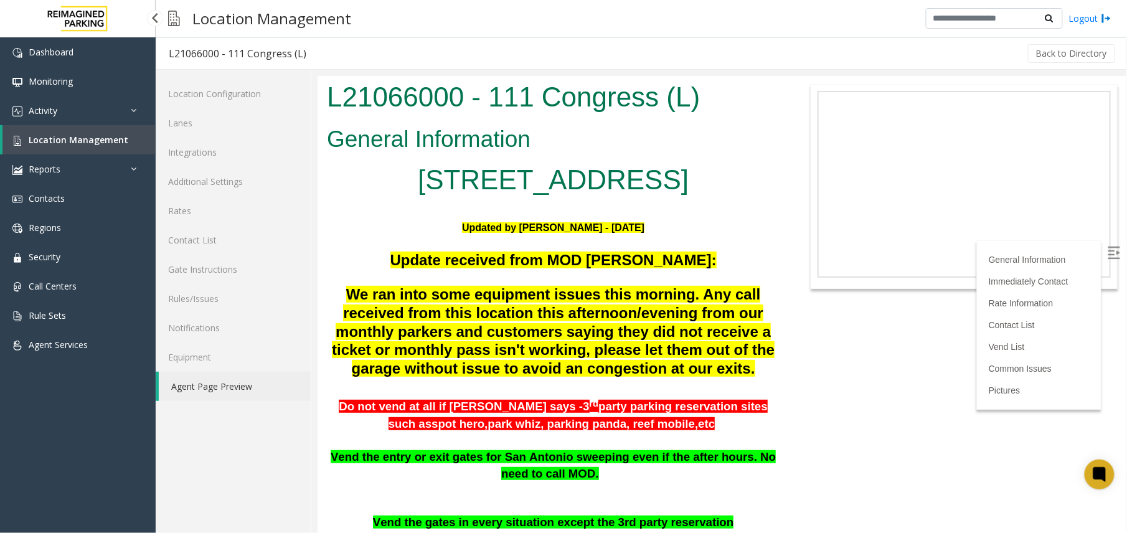
click at [75, 128] on link "Location Management" at bounding box center [78, 139] width 153 height 29
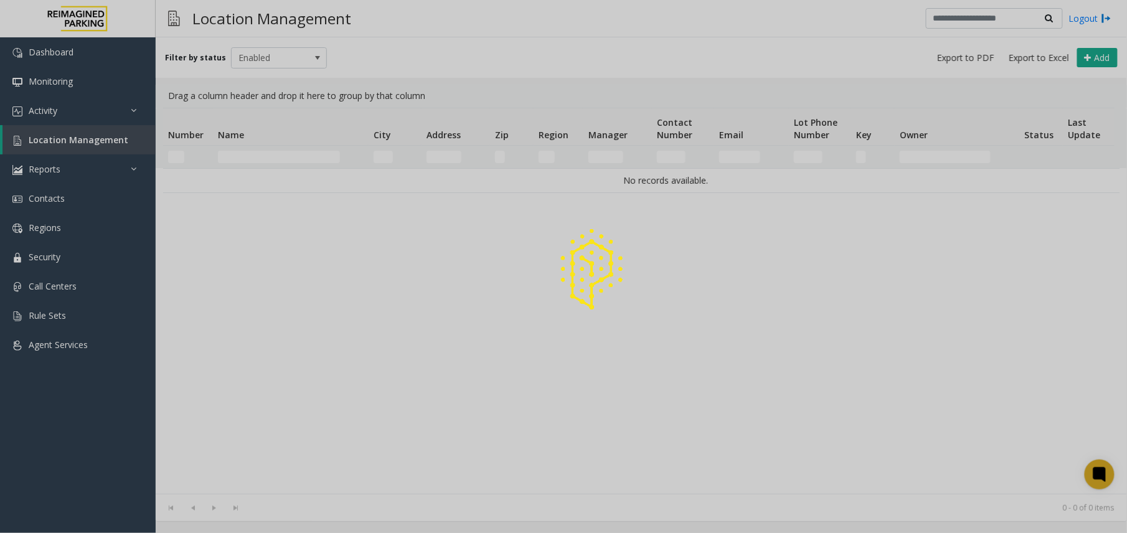
click at [87, 115] on div at bounding box center [563, 266] width 1127 height 533
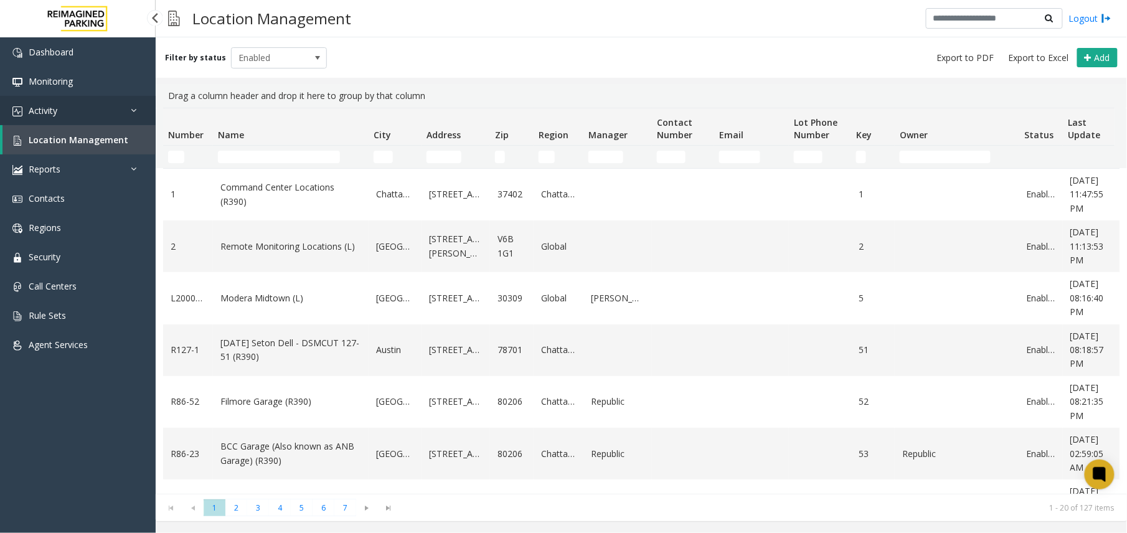
click at [95, 112] on link "Activity" at bounding box center [78, 110] width 156 height 29
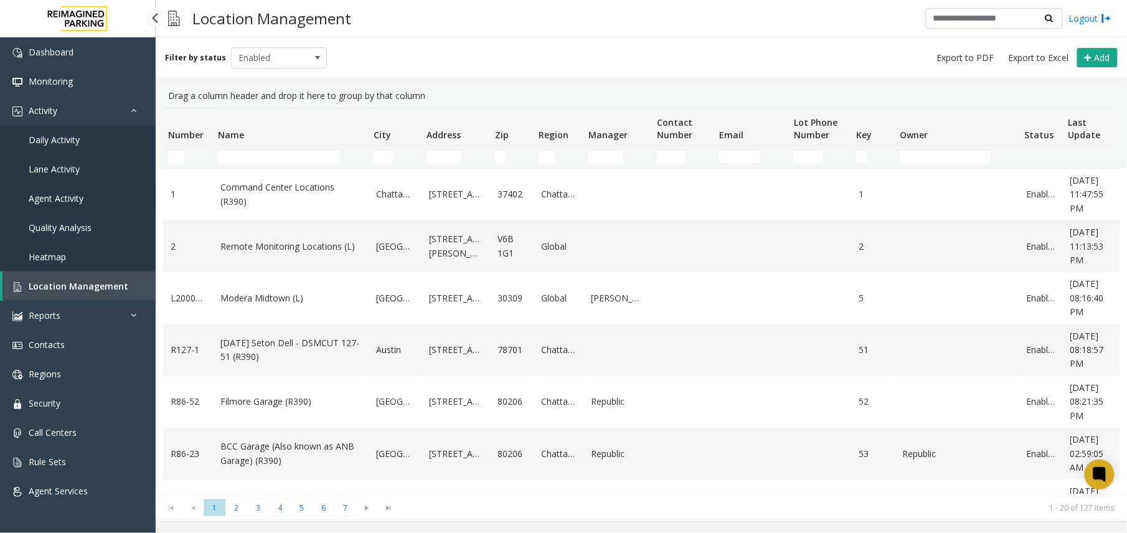
click at [40, 207] on link "Agent Activity" at bounding box center [78, 198] width 156 height 29
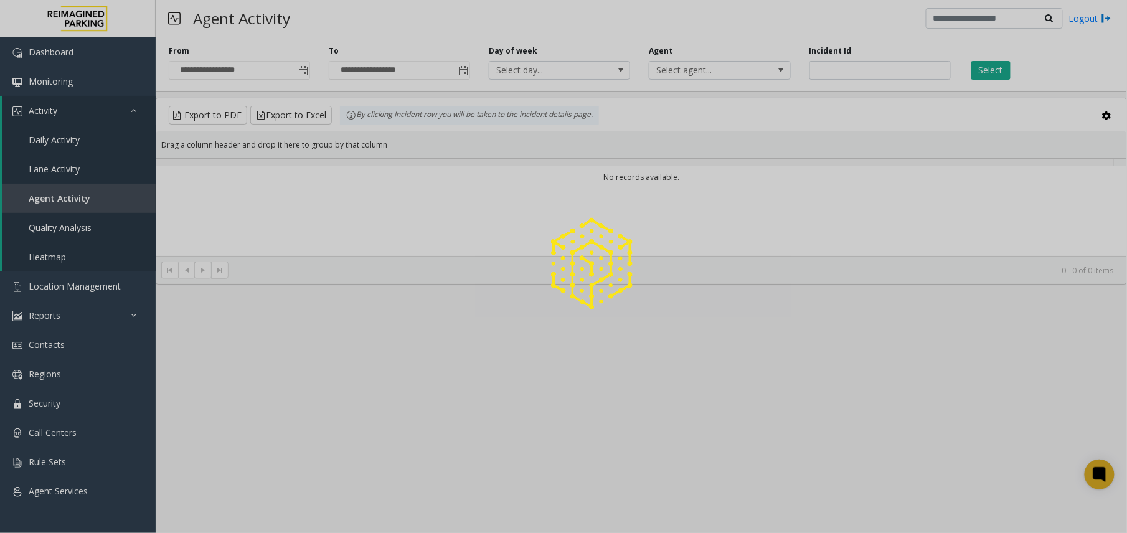
click at [863, 76] on div at bounding box center [563, 266] width 1127 height 533
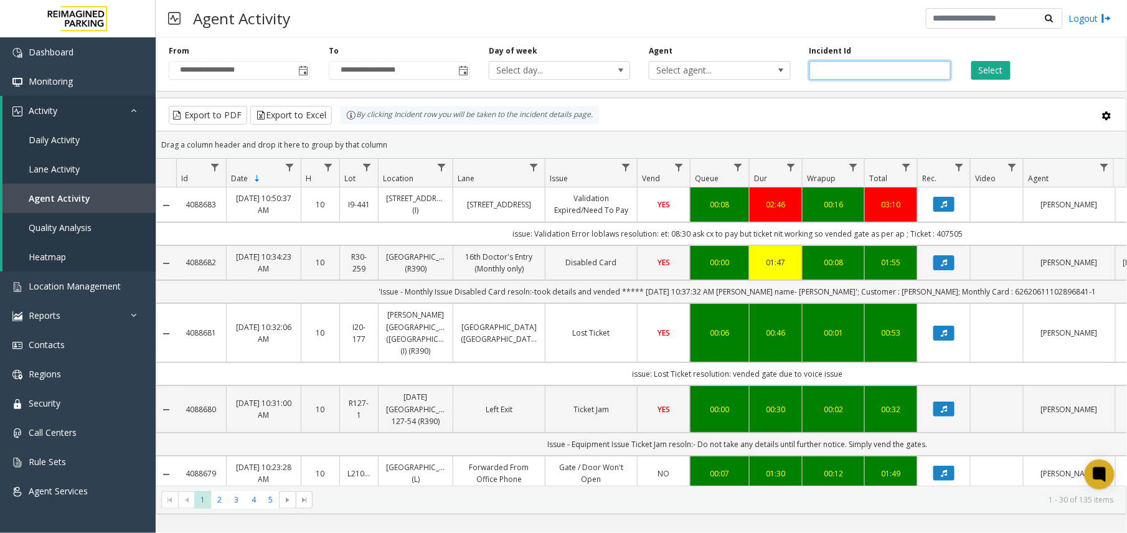
click at [864, 75] on input "number" at bounding box center [879, 70] width 141 height 19
paste input "*******"
type input "*******"
click at [987, 72] on button "Select" at bounding box center [990, 70] width 39 height 19
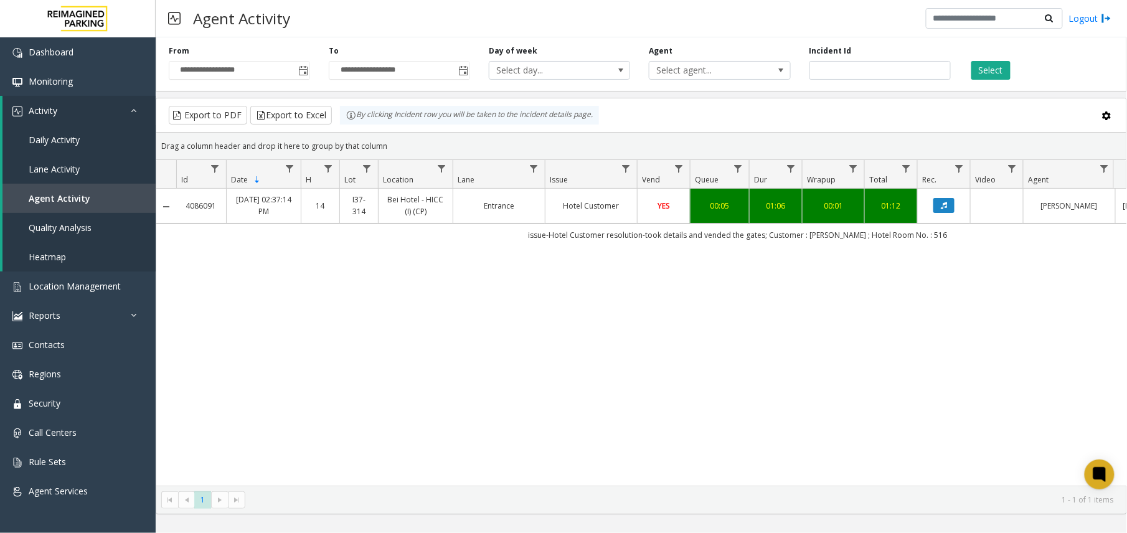
click at [192, 207] on link "4086091" at bounding box center [201, 206] width 35 height 12
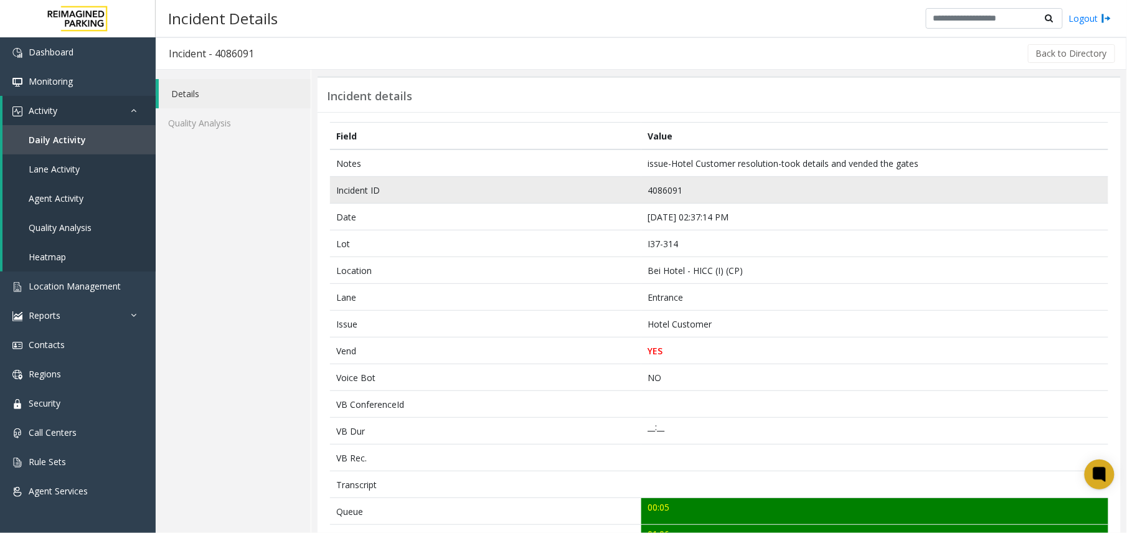
click at [660, 193] on td "4086091" at bounding box center [874, 190] width 467 height 27
copy td "4086091"
